Goal: Task Accomplishment & Management: Manage account settings

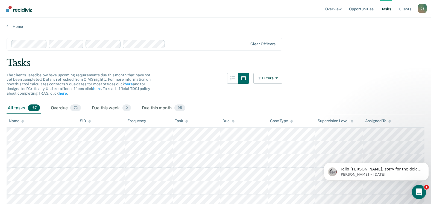
click at [420, 190] on icon "Open Intercom Messenger" at bounding box center [418, 191] width 9 height 9
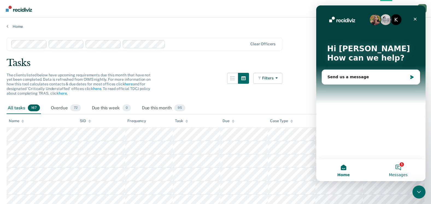
click at [402, 167] on button "1 Messages" at bounding box center [398, 171] width 55 height 22
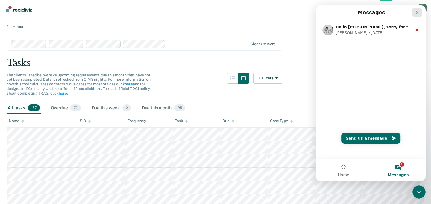
click at [418, 13] on icon "Close" at bounding box center [417, 12] width 4 height 4
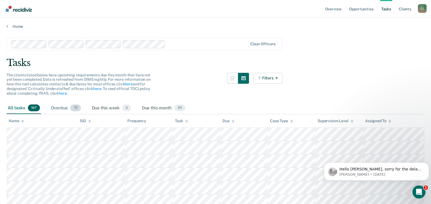
click at [74, 105] on span "72" at bounding box center [75, 108] width 10 height 7
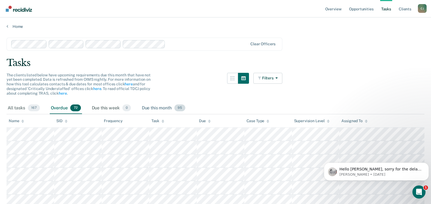
click at [181, 108] on span "95" at bounding box center [179, 108] width 11 height 7
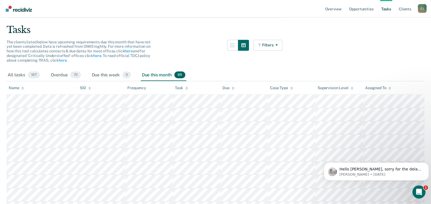
scroll to position [55, 0]
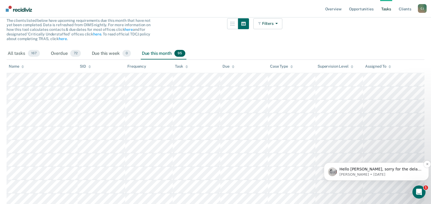
click at [403, 169] on p "Hello [PERSON_NAME], sorry for the delay but you should now see yourself under …" at bounding box center [381, 169] width 83 height 5
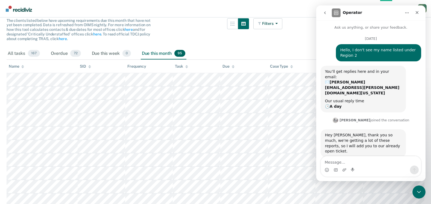
scroll to position [24, 0]
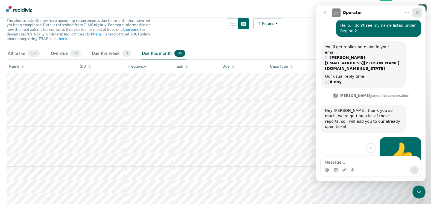
click at [419, 12] on div "Close" at bounding box center [417, 13] width 10 height 10
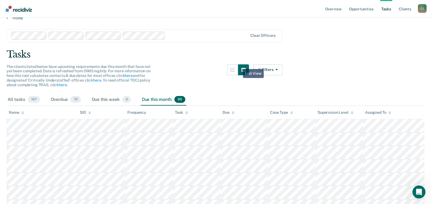
scroll to position [0, 0]
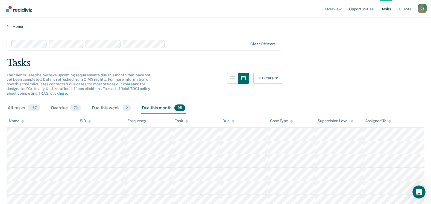
click at [15, 26] on link "Home" at bounding box center [216, 26] width 418 height 5
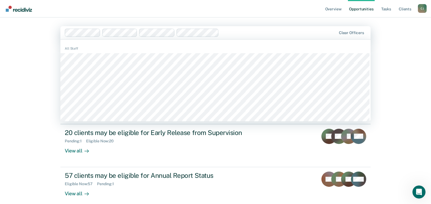
click at [409, 69] on div "Overview Opportunities Tasks Client s [PERSON_NAME] [PERSON_NAME] Profile How i…" at bounding box center [215, 116] width 431 height 232
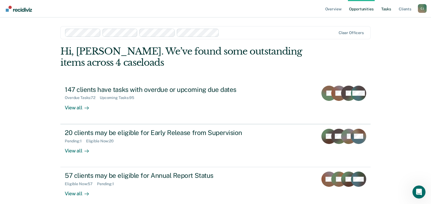
click at [385, 8] on link "Tasks" at bounding box center [386, 8] width 12 height 17
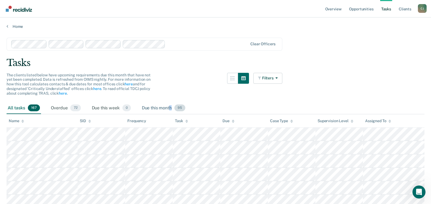
click at [171, 108] on div "Due this month 95" at bounding box center [164, 109] width 46 height 12
